Goal: Task Accomplishment & Management: Use online tool/utility

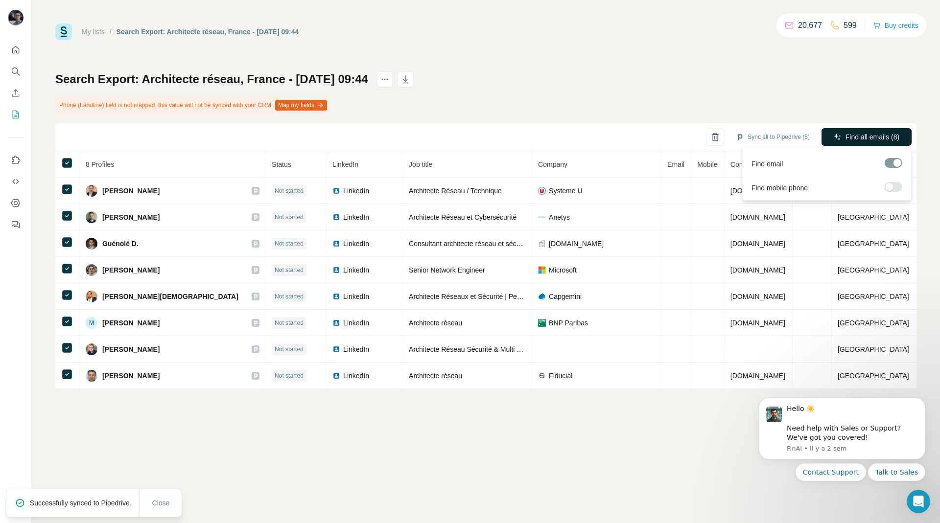
click at [846, 138] on span "Find all emails (8)" at bounding box center [873, 137] width 54 height 10
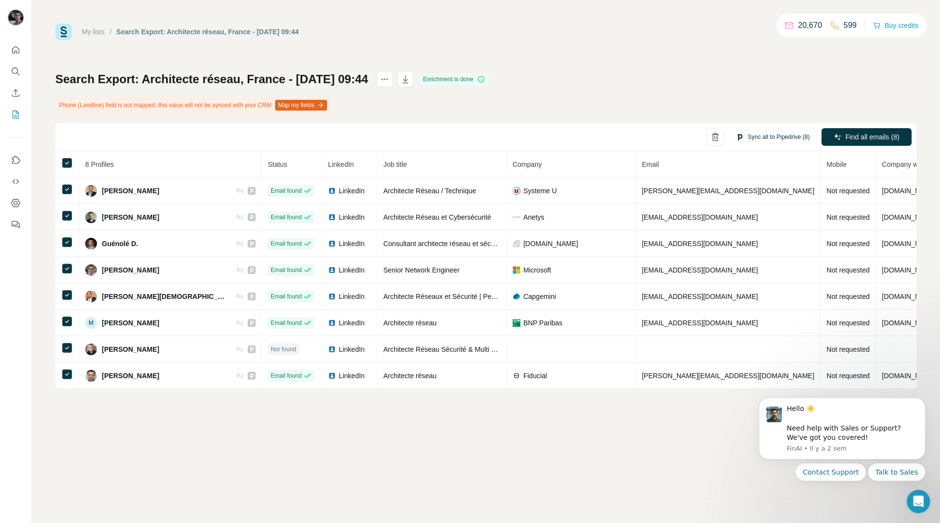
click at [782, 137] on button "Sync all to Pipedrive (8)" at bounding box center [773, 137] width 88 height 15
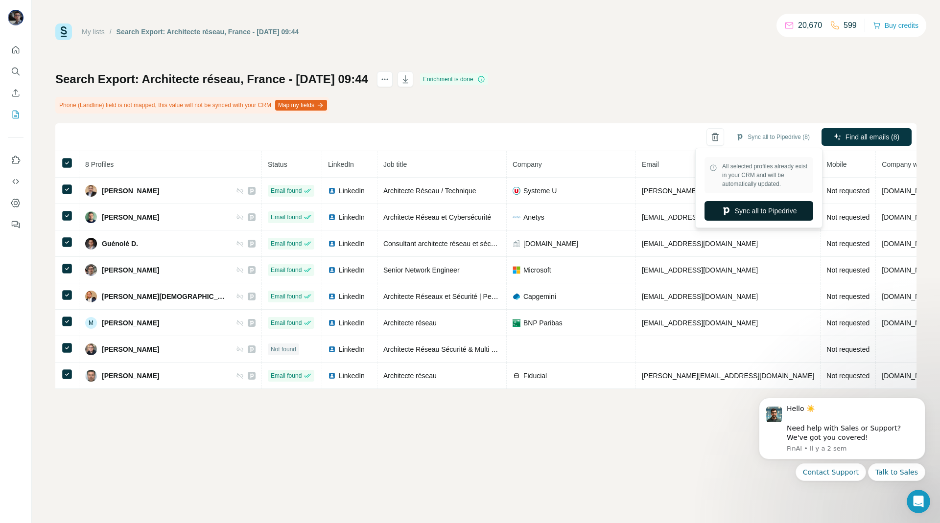
click at [750, 214] on button "Sync all to Pipedrive" at bounding box center [759, 211] width 109 height 20
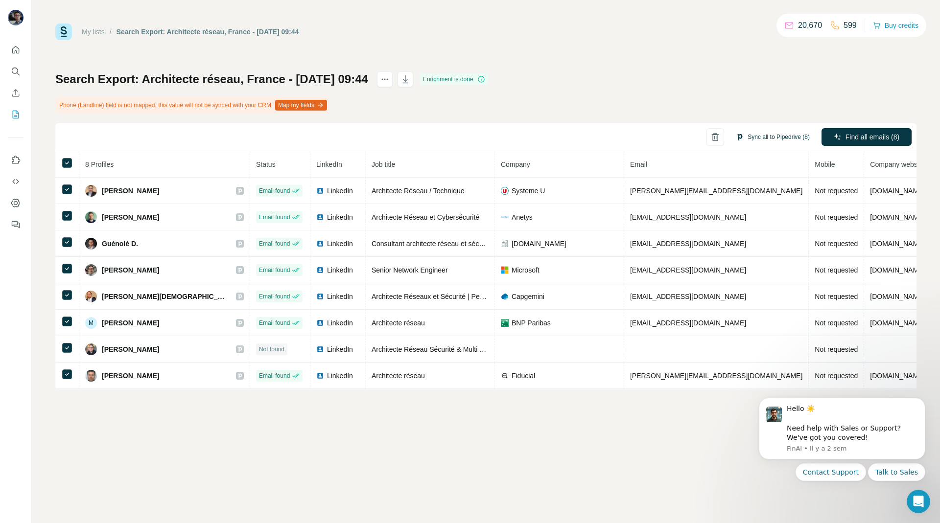
click at [781, 137] on button "Sync all to Pipedrive (8)" at bounding box center [773, 137] width 88 height 15
click at [758, 215] on button "Sync all to Pipedrive" at bounding box center [759, 211] width 109 height 20
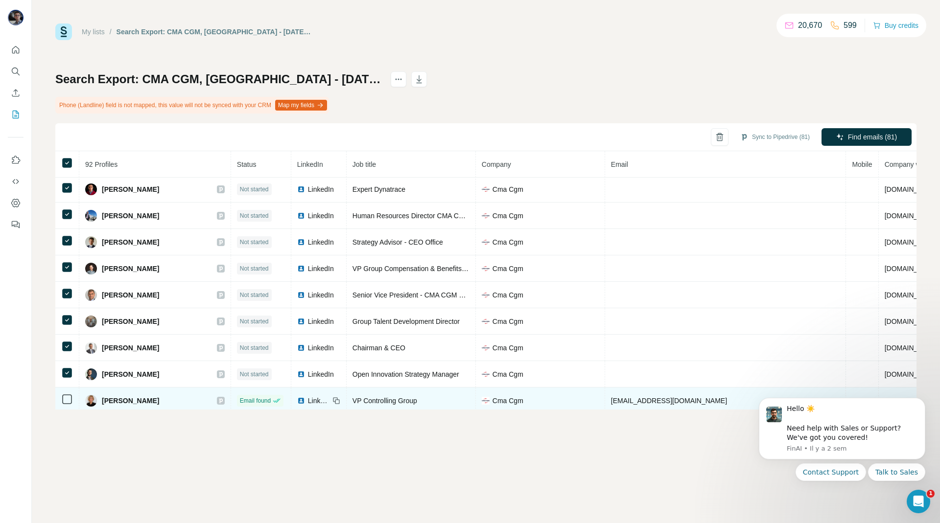
scroll to position [2179, 0]
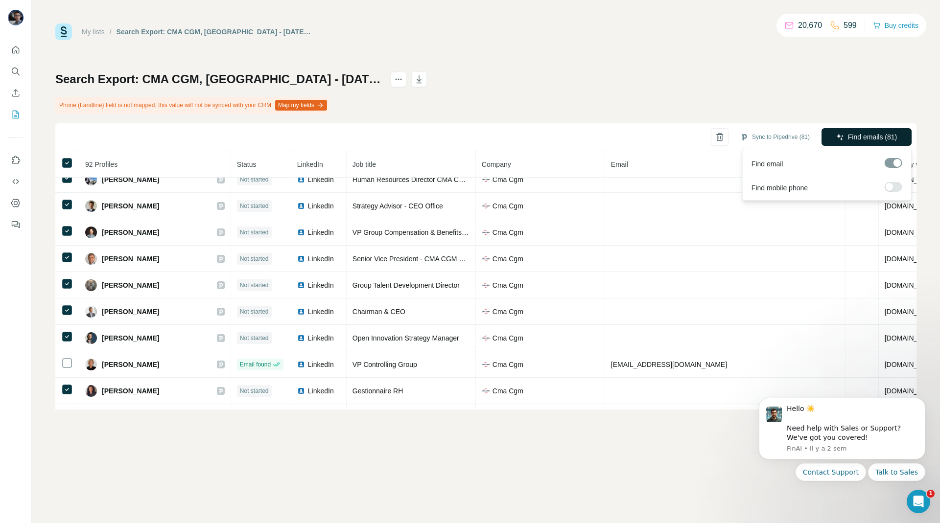
click at [857, 137] on span "Find emails (81)" at bounding box center [872, 137] width 49 height 10
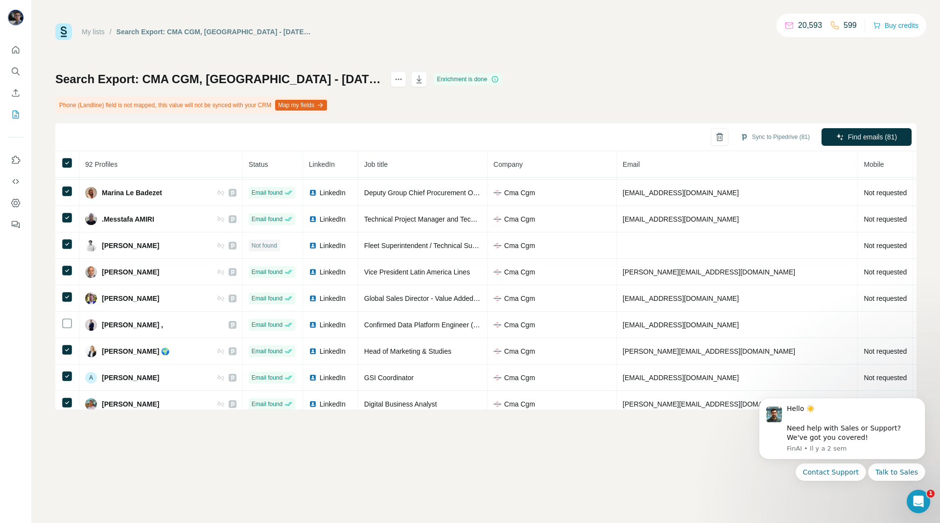
scroll to position [0, 0]
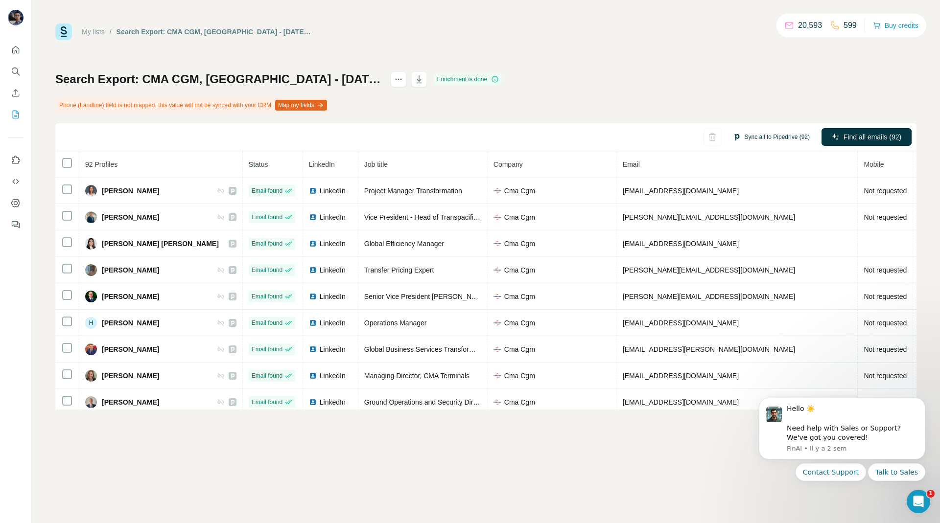
click at [766, 141] on button "Sync all to Pipedrive (92)" at bounding box center [771, 137] width 91 height 15
click at [760, 216] on button "Sync all to Pipedrive" at bounding box center [759, 211] width 109 height 20
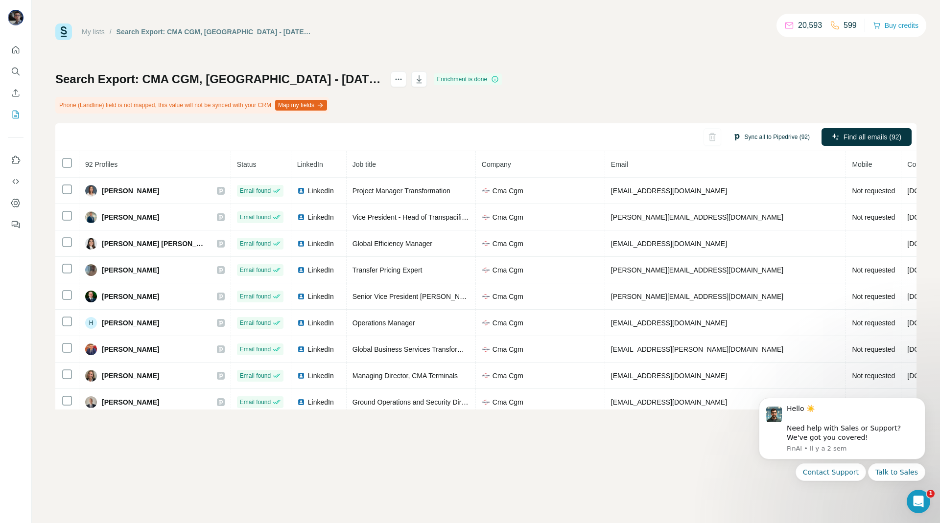
click at [767, 138] on button "Sync all to Pipedrive (92)" at bounding box center [771, 137] width 91 height 15
click at [747, 212] on button "Sync all to Pipedrive" at bounding box center [759, 211] width 109 height 20
